Goal: Complete application form

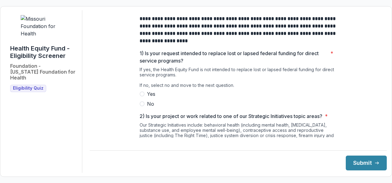
click at [141, 106] on span at bounding box center [142, 103] width 5 height 5
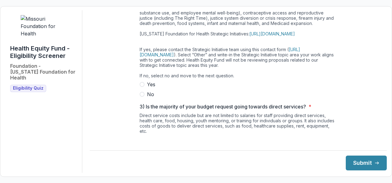
scroll to position [123, 0]
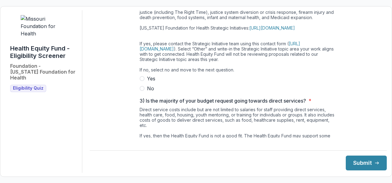
click at [142, 81] on span at bounding box center [142, 78] width 5 height 5
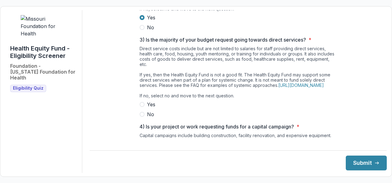
scroll to position [185, 0]
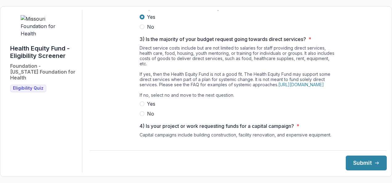
click at [140, 116] on span at bounding box center [142, 113] width 5 height 5
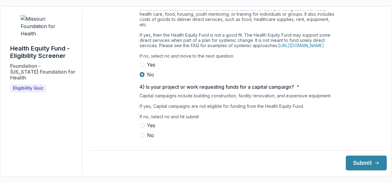
scroll to position [242, 0]
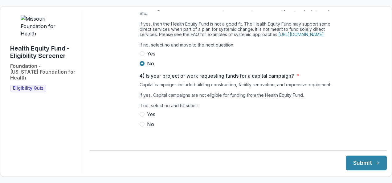
click at [142, 127] on span at bounding box center [142, 124] width 5 height 5
click at [353, 165] on button "Submit" at bounding box center [366, 163] width 41 height 15
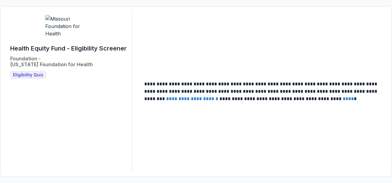
click at [372, 163] on div "**********" at bounding box center [195, 91] width 381 height 163
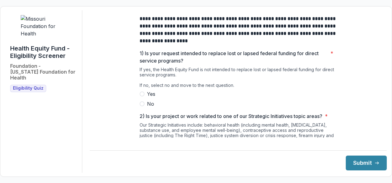
click at [141, 106] on span at bounding box center [142, 103] width 5 height 5
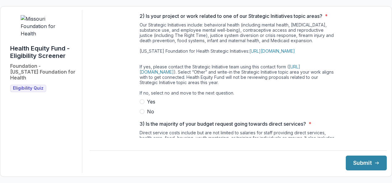
scroll to position [92, 0]
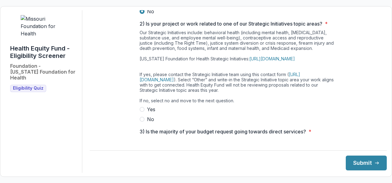
click at [142, 122] on span at bounding box center [142, 119] width 5 height 5
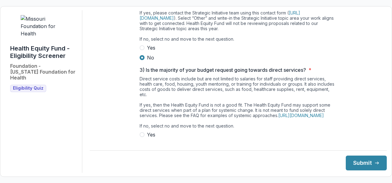
scroll to position [216, 0]
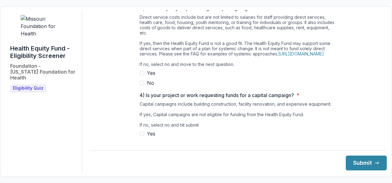
click at [142, 85] on span at bounding box center [142, 82] width 5 height 5
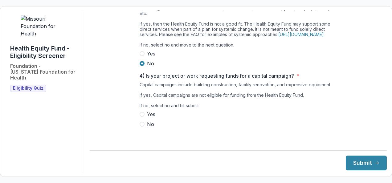
click at [143, 127] on span at bounding box center [142, 124] width 5 height 5
click at [366, 158] on button "Submit" at bounding box center [366, 163] width 41 height 15
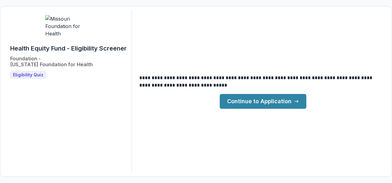
click at [288, 100] on link "Continue to Application" at bounding box center [263, 101] width 87 height 15
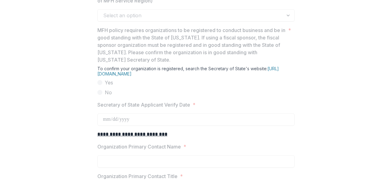
scroll to position [400, 0]
